Goal: Use online tool/utility: Utilize a website feature to perform a specific function

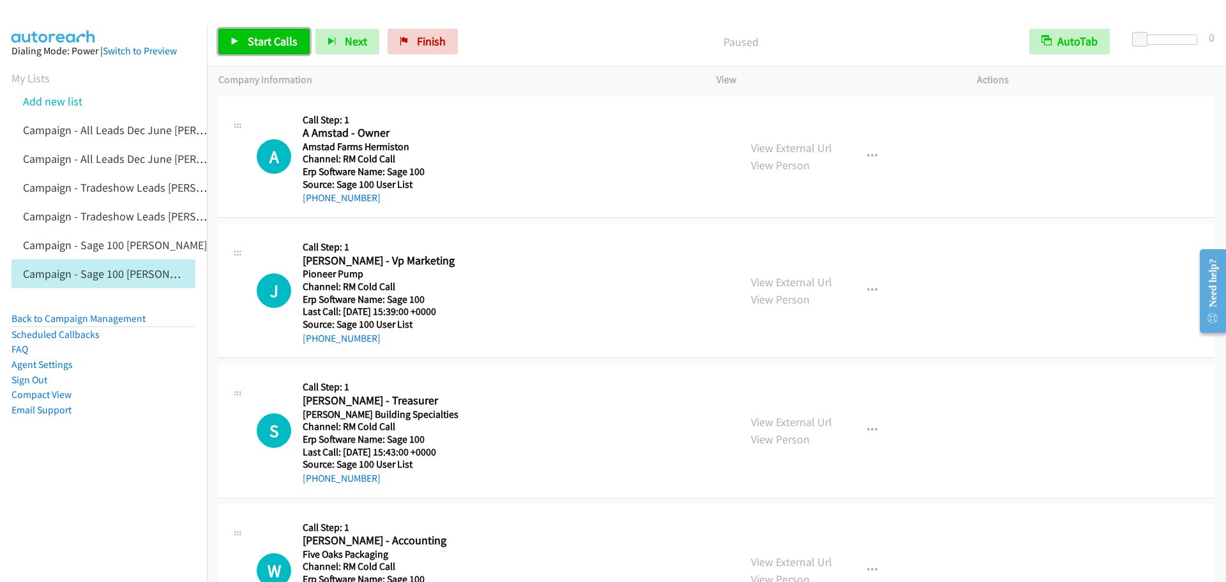
click at [284, 47] on span "Start Calls" at bounding box center [273, 41] width 50 height 15
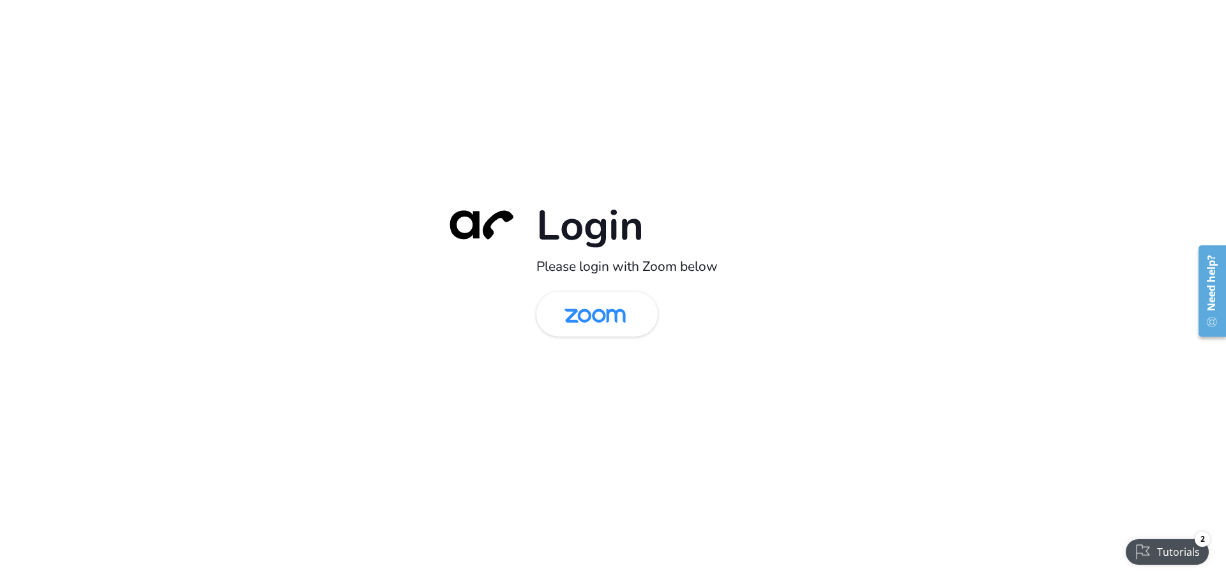
click at [610, 314] on img at bounding box center [595, 314] width 88 height 41
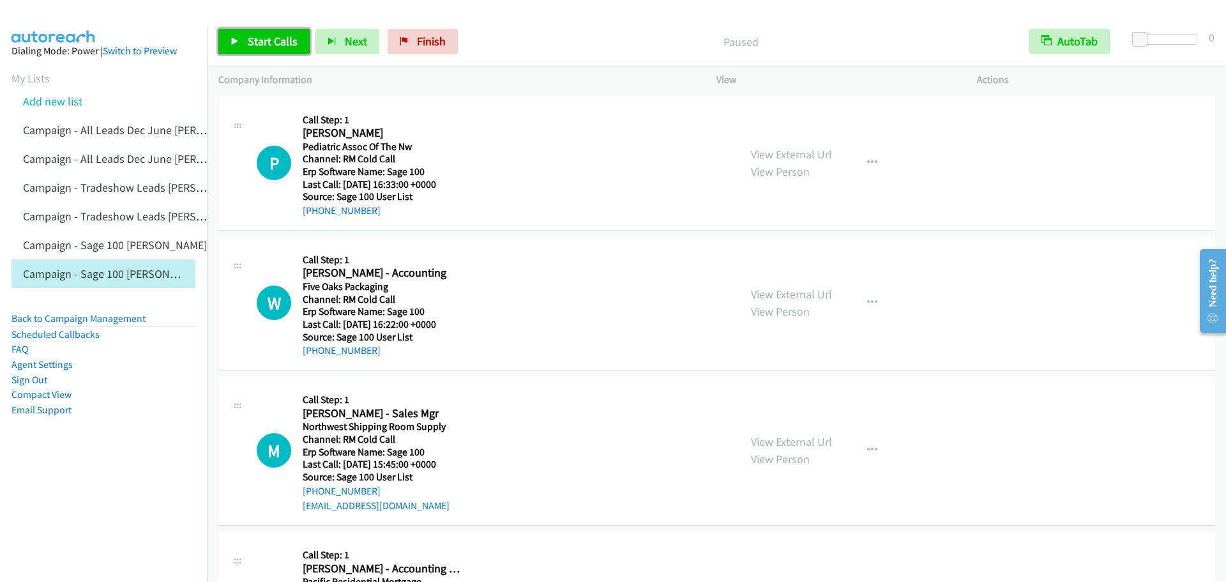
click at [243, 47] on link "Start Calls" at bounding box center [263, 42] width 91 height 26
